Goal: Task Accomplishment & Management: Complete application form

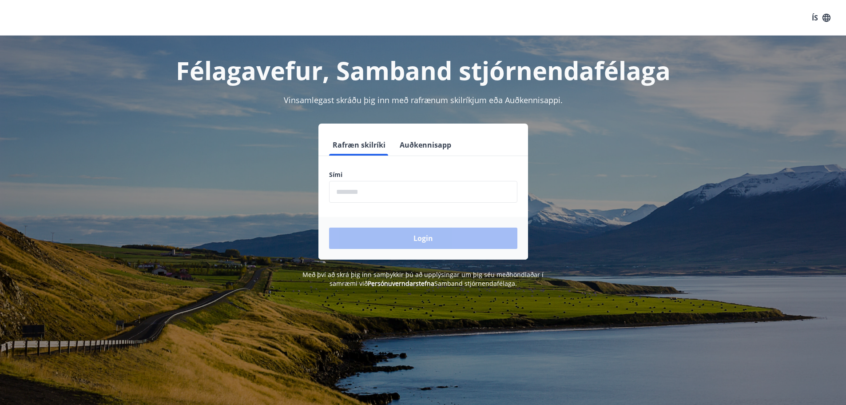
click at [340, 171] on label "Sími" at bounding box center [423, 174] width 188 height 9
click at [343, 176] on label "Sími" at bounding box center [423, 174] width 188 height 9
click at [347, 192] on input "phone" at bounding box center [423, 192] width 188 height 22
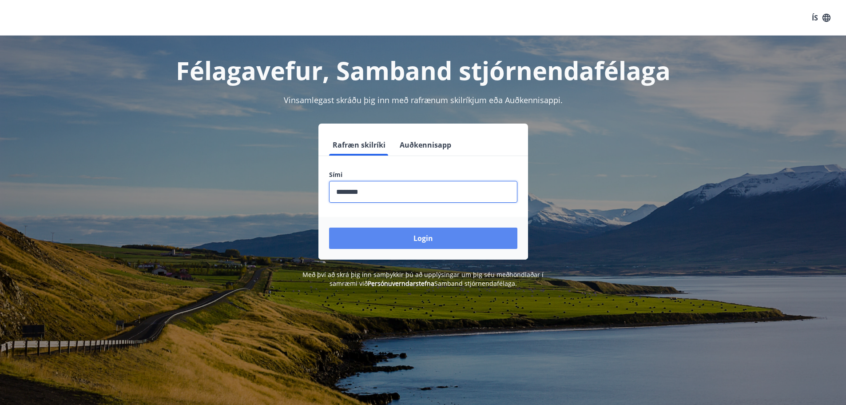
type input "********"
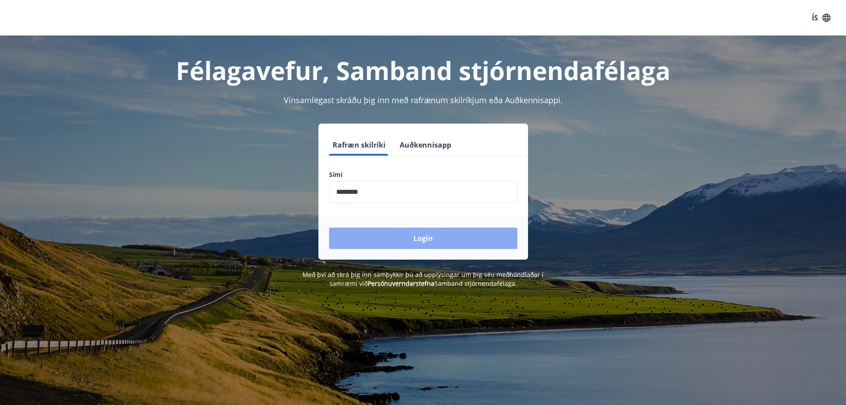
click at [396, 233] on button "Login" at bounding box center [423, 237] width 188 height 21
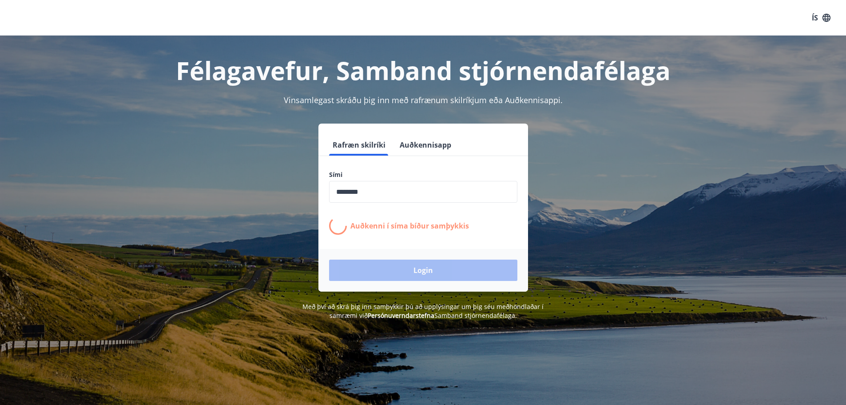
click at [366, 260] on div "Login" at bounding box center [423, 270] width 210 height 43
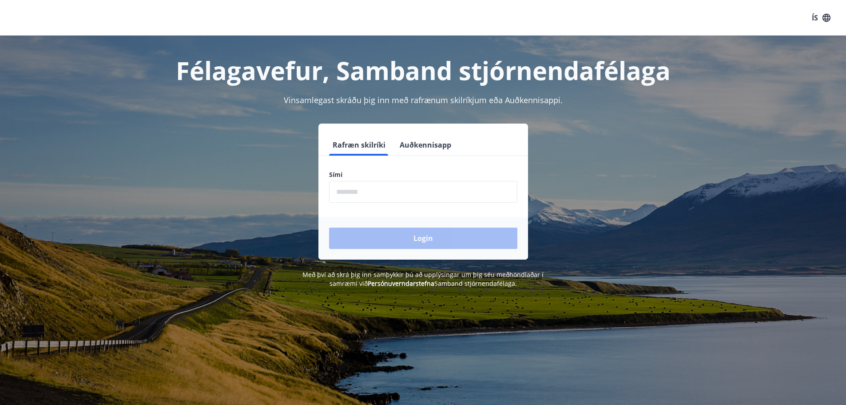
click at [348, 172] on label "Sími" at bounding box center [423, 174] width 188 height 9
click at [359, 192] on input "phone" at bounding box center [423, 192] width 188 height 22
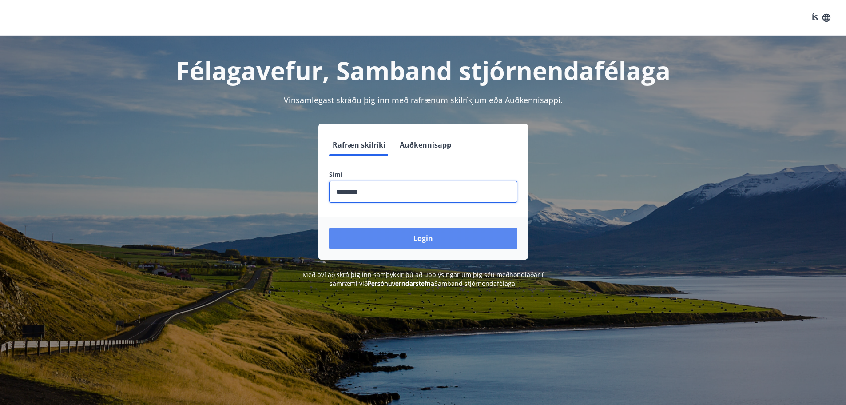
type input "********"
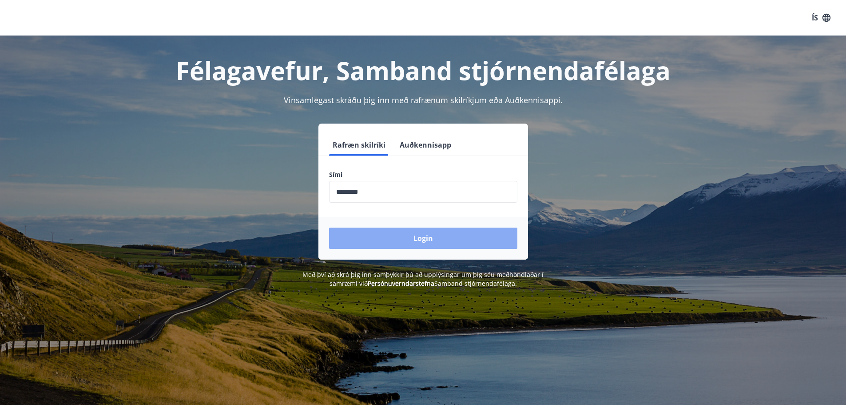
click at [410, 236] on button "Login" at bounding box center [423, 237] width 188 height 21
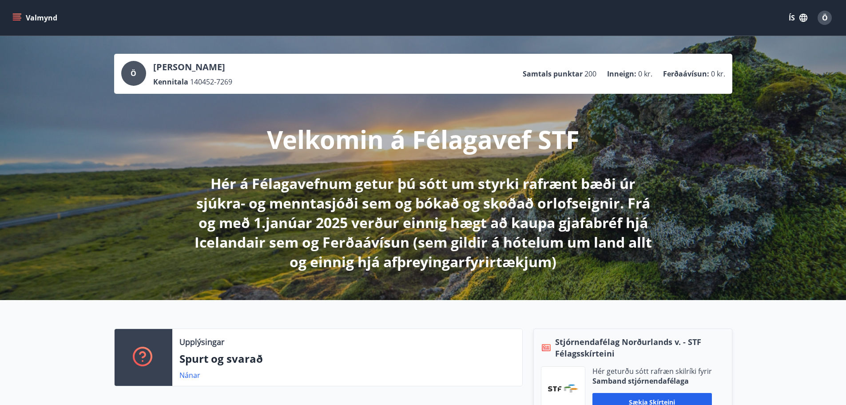
click at [151, 340] on div at bounding box center [144, 357] width 58 height 57
click at [185, 373] on link "Nánar" at bounding box center [189, 375] width 21 height 10
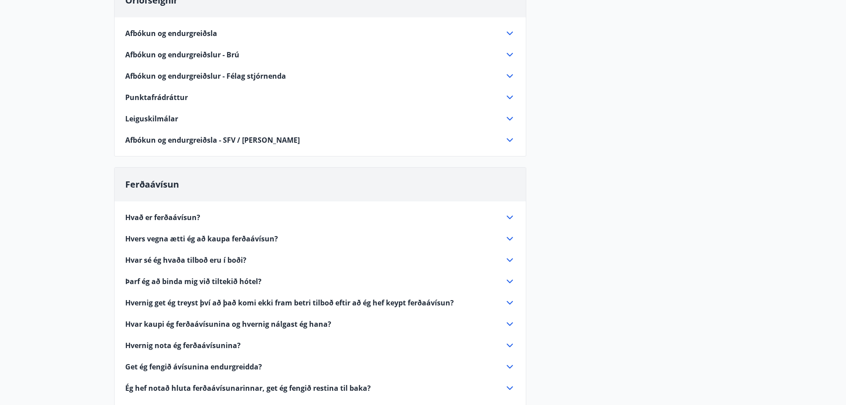
scroll to position [179, 0]
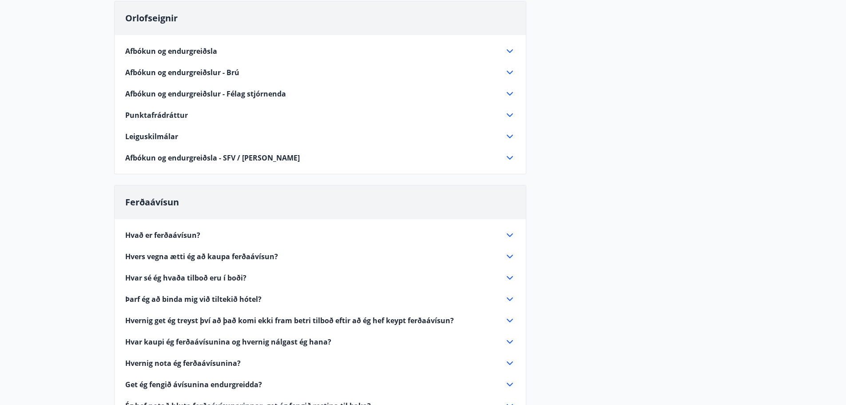
click at [264, 92] on span "Afbókun og endurgreiðslur - Félag stjórnenda" at bounding box center [205, 94] width 161 height 10
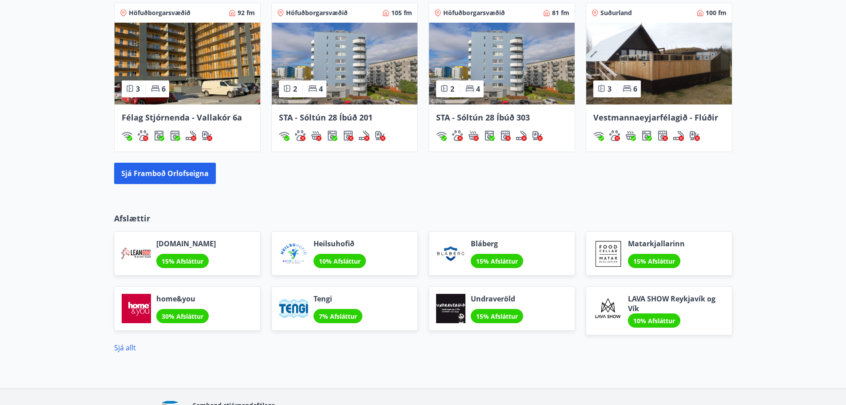
scroll to position [693, 0]
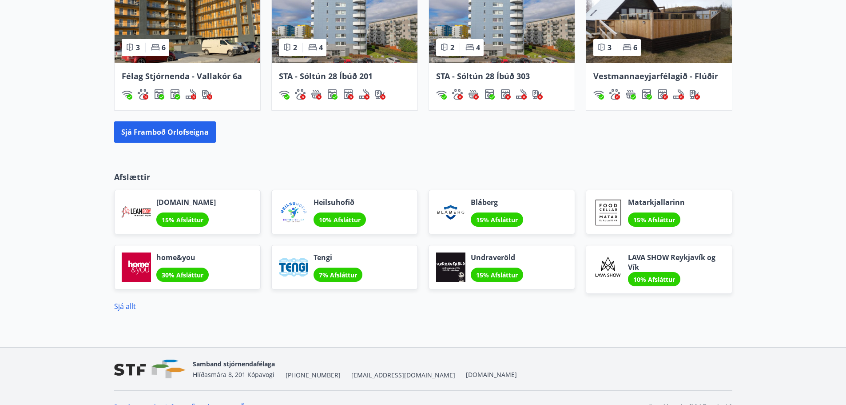
click at [778, 155] on div "Orlofseignir Höfuðborgarsvæðið 92 fm 3 6 Félag Stjórnenda - Vallakór 6a Höfuðbo…" at bounding box center [423, 42] width 846 height 228
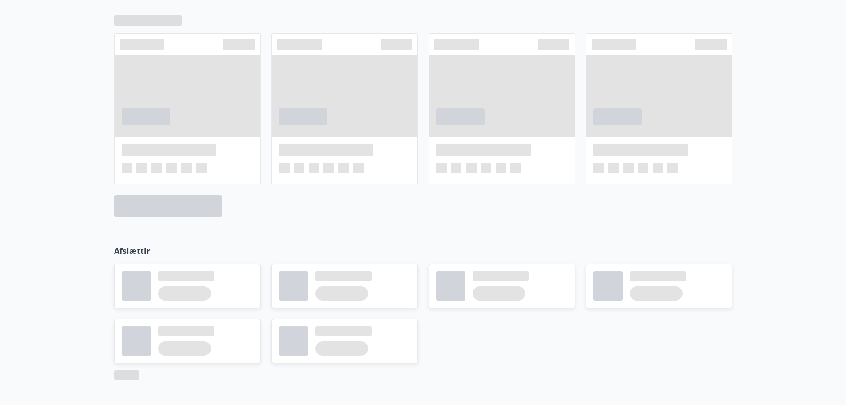
scroll to position [0, 0]
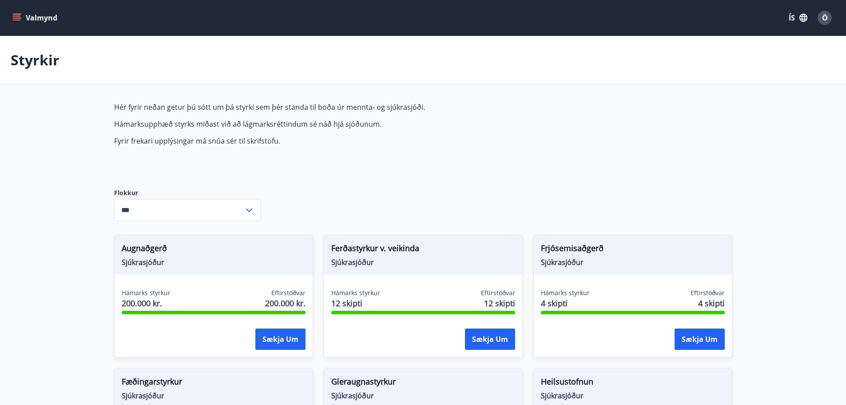
type input "***"
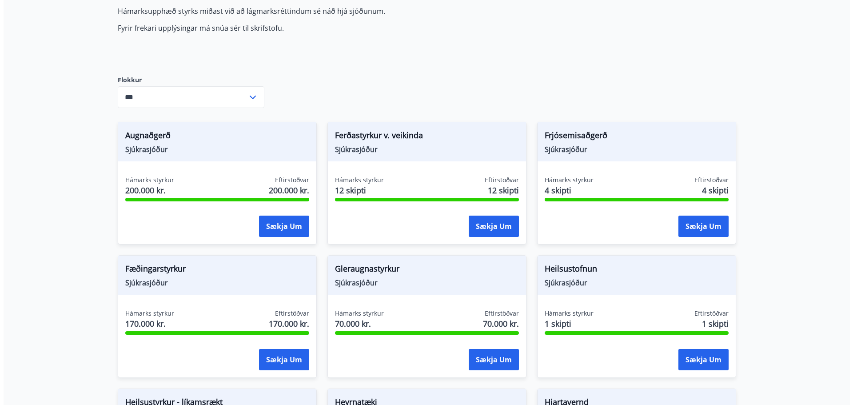
scroll to position [131, 0]
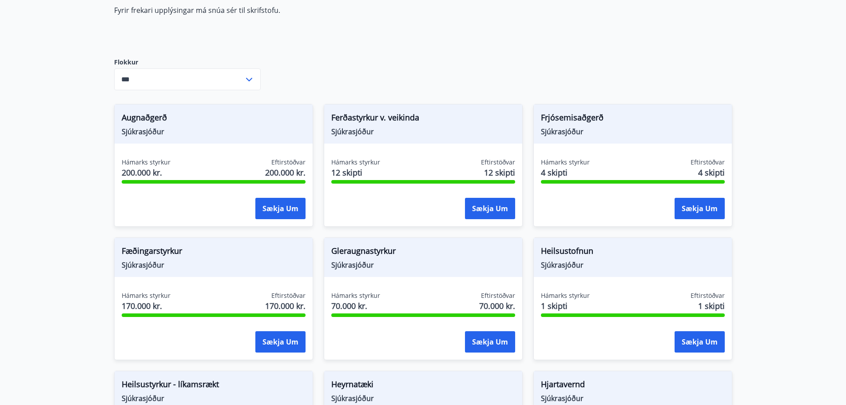
click at [365, 131] on span "Sjúkrasjóður" at bounding box center [423, 132] width 184 height 10
click at [372, 115] on span "Ferðastyrkur v. veikinda" at bounding box center [423, 118] width 184 height 15
click at [251, 79] on icon at bounding box center [249, 79] width 11 height 11
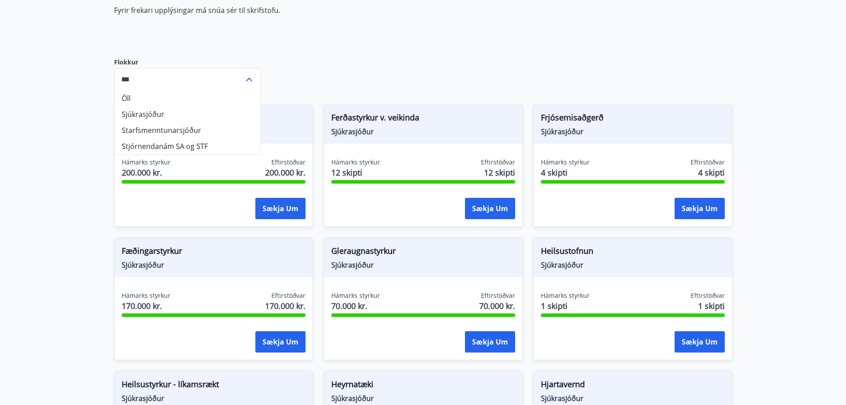
click at [248, 78] on icon at bounding box center [249, 79] width 11 height 11
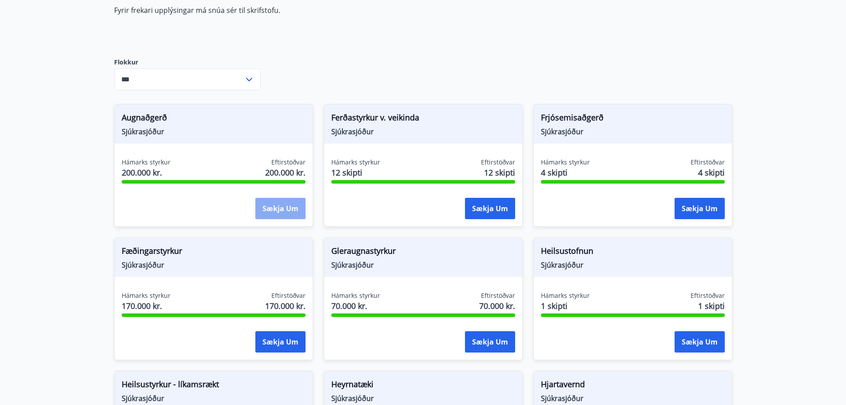
click at [277, 205] on button "Sækja um" at bounding box center [280, 208] width 50 height 21
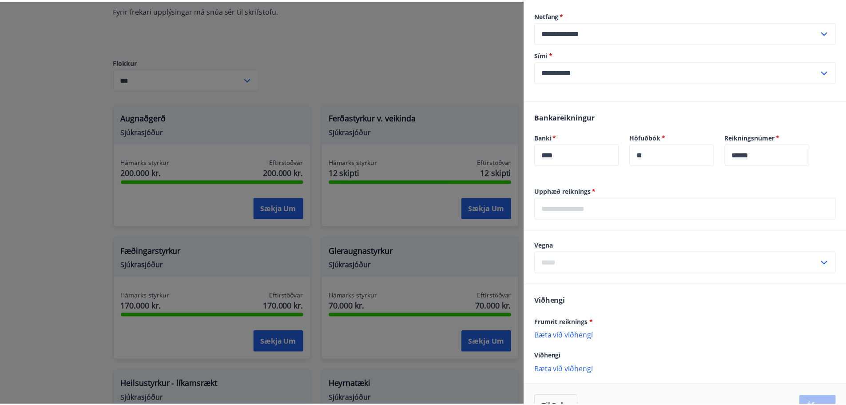
scroll to position [178, 0]
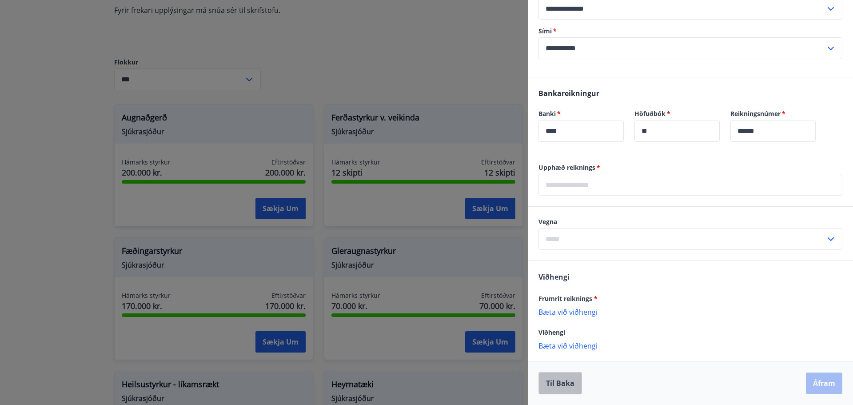
click at [562, 384] on button "Til baka" at bounding box center [560, 383] width 44 height 22
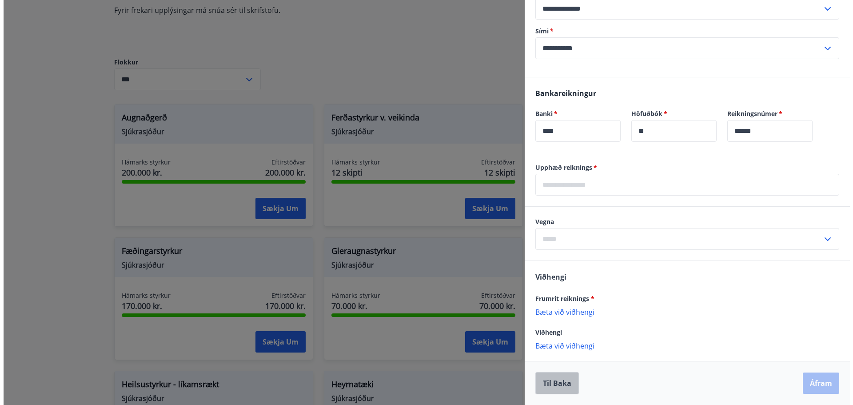
scroll to position [0, 0]
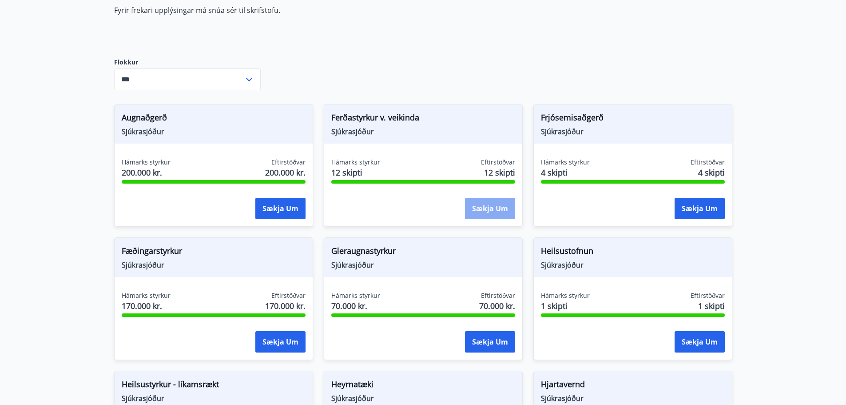
click at [483, 201] on button "Sækja um" at bounding box center [490, 208] width 50 height 21
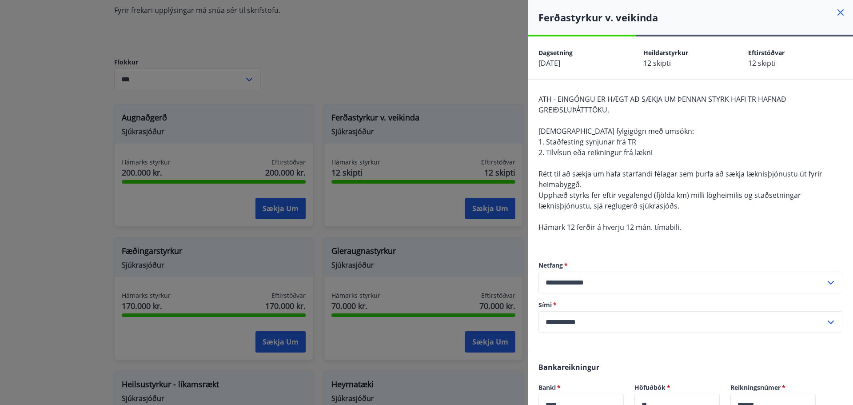
click at [361, 383] on div at bounding box center [426, 202] width 853 height 405
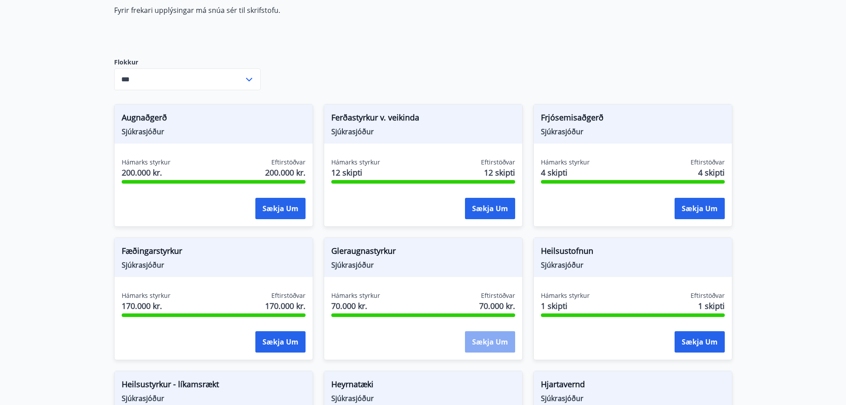
click at [501, 343] on button "Sækja um" at bounding box center [490, 341] width 50 height 21
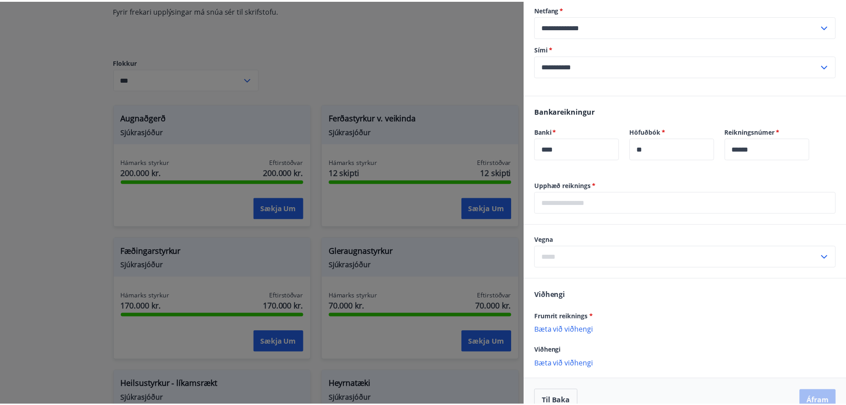
scroll to position [119, 0]
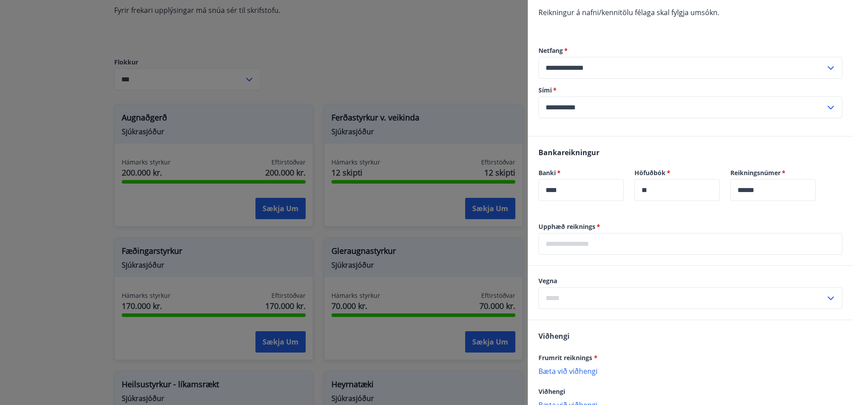
click at [362, 377] on div at bounding box center [426, 202] width 853 height 405
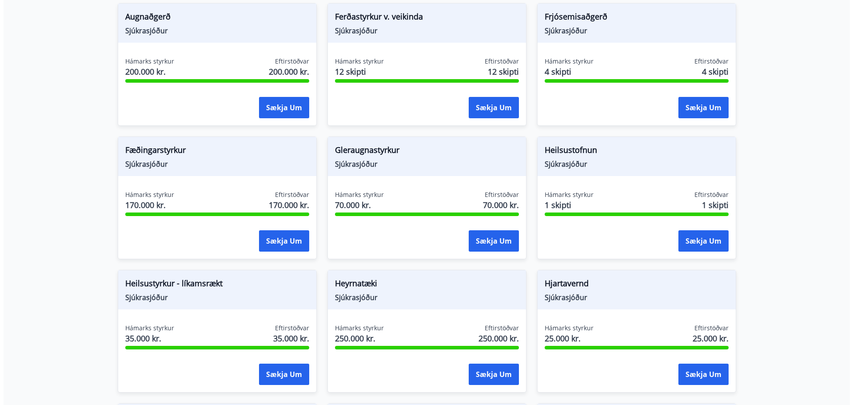
scroll to position [237, 0]
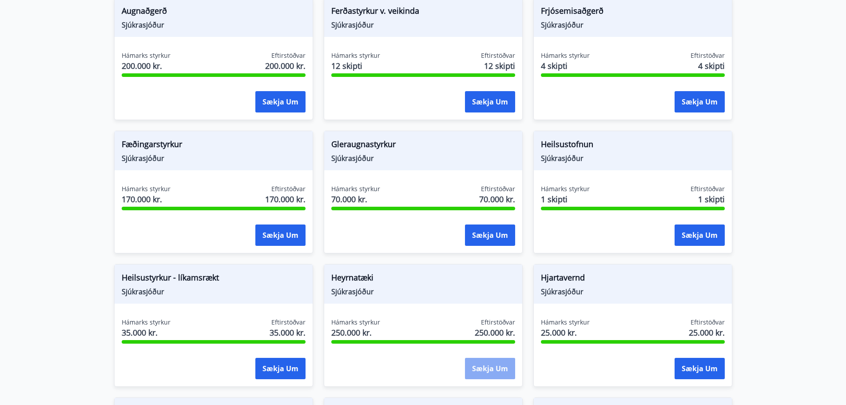
click at [491, 362] on button "Sækja um" at bounding box center [490, 368] width 50 height 21
